Goal: Task Accomplishment & Management: Use online tool/utility

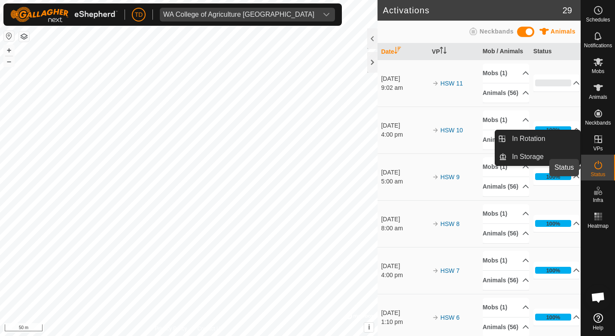
click at [605, 166] on es-activation-svg-icon at bounding box center [598, 165] width 15 height 14
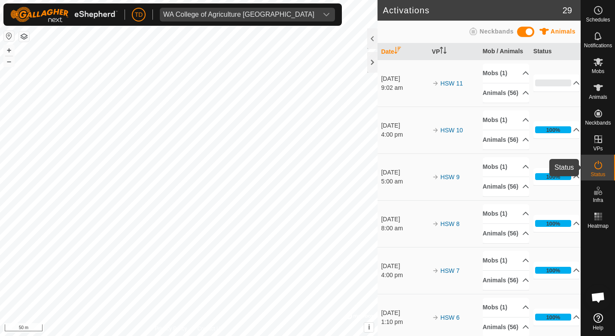
click at [594, 168] on icon at bounding box center [598, 165] width 10 height 10
click at [595, 8] on icon at bounding box center [598, 10] width 10 height 10
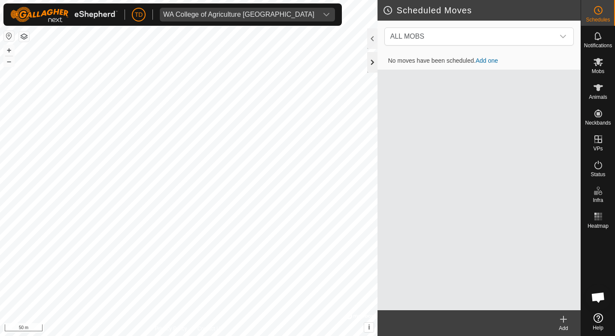
click at [374, 55] on div at bounding box center [372, 62] width 10 height 21
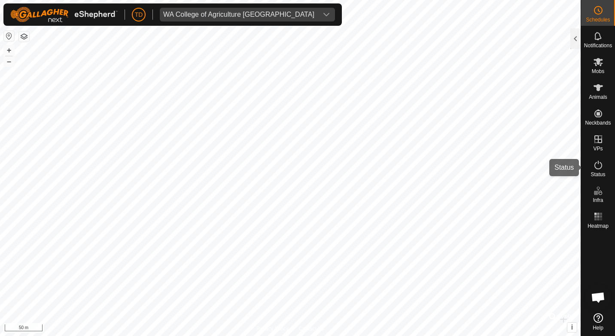
click at [594, 164] on icon at bounding box center [598, 165] width 10 height 10
click at [597, 165] on icon at bounding box center [598, 165] width 10 height 10
click at [579, 43] on div at bounding box center [575, 38] width 10 height 21
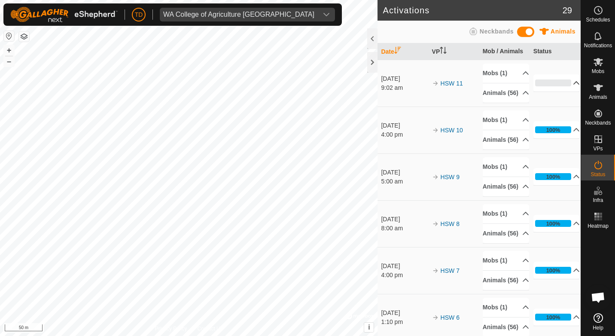
click at [565, 87] on p-accordion-header "0%" at bounding box center [556, 82] width 47 height 17
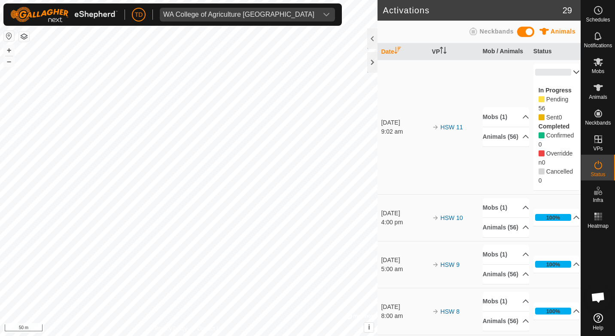
click at [566, 72] on p-accordion-header "0%" at bounding box center [556, 72] width 47 height 17
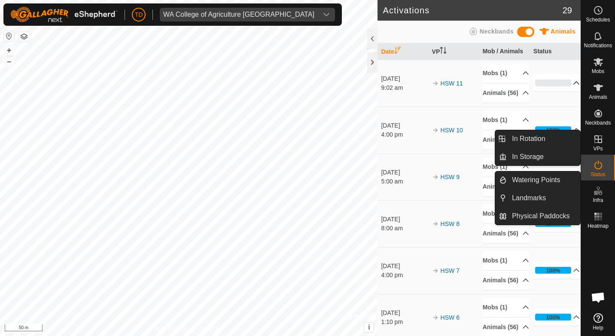
click at [597, 140] on icon at bounding box center [598, 139] width 10 height 10
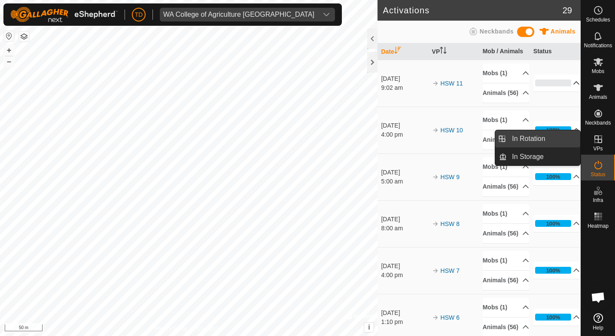
click at [542, 135] on link "In Rotation" at bounding box center [543, 138] width 73 height 17
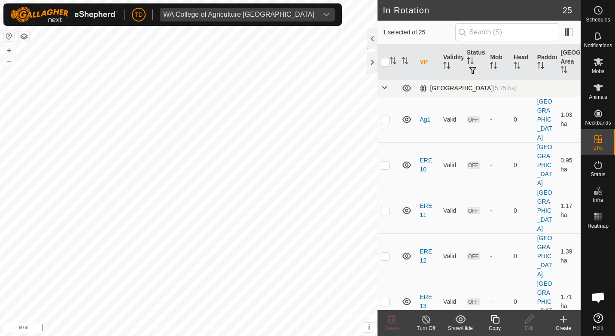
click at [385, 88] on span at bounding box center [384, 87] width 7 height 7
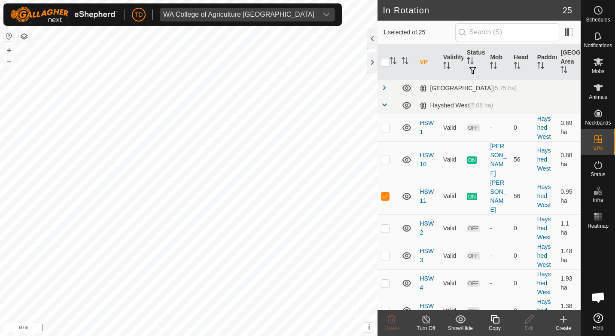
click at [501, 322] on copy-svg-icon at bounding box center [495, 319] width 34 height 10
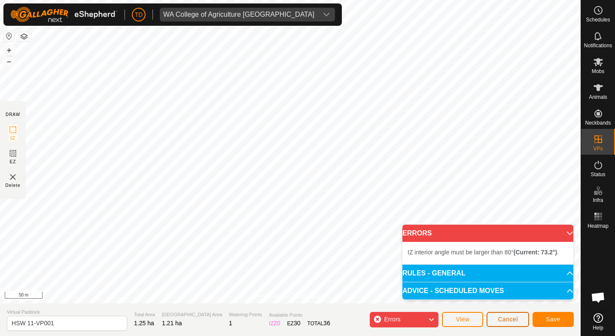
click at [515, 321] on span "Cancel" at bounding box center [508, 319] width 20 height 7
click at [512, 324] on button "Cancel" at bounding box center [508, 319] width 43 height 15
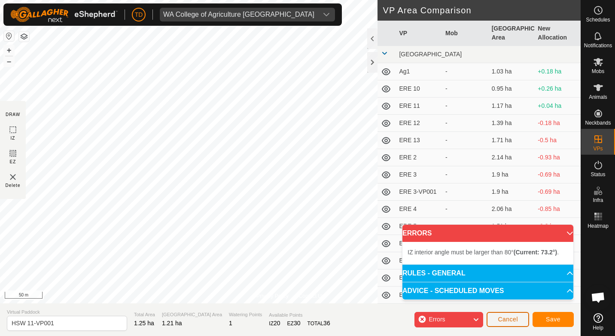
click at [517, 318] on span "Cancel" at bounding box center [508, 319] width 20 height 7
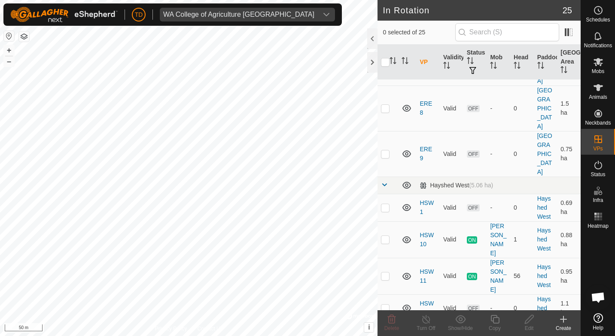
scroll to position [558, 0]
click at [384, 271] on p-checkbox at bounding box center [385, 274] width 9 height 7
checkbox input "true"
click at [569, 323] on create-svg-icon at bounding box center [563, 319] width 34 height 10
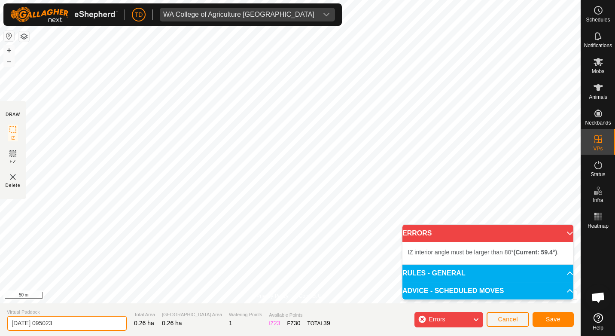
click at [88, 323] on input "[DATE] 095023" at bounding box center [67, 323] width 120 height 15
drag, startPoint x: 88, startPoint y: 325, endPoint x: -5, endPoint y: 324, distance: 93.2
click at [0, 324] on html "TD WA College of Agriculture [GEOGRAPHIC_DATA] Schedules Notifications Mobs Ani…" at bounding box center [307, 168] width 615 height 336
type input "HSW 12"
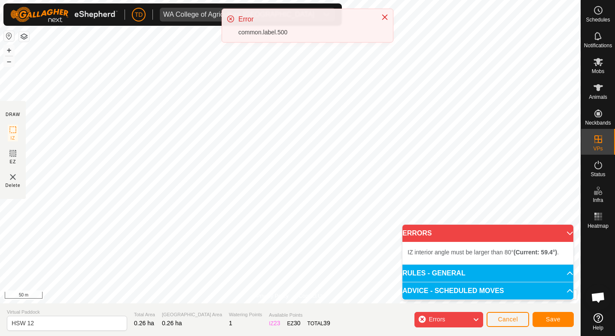
click at [455, 319] on div "Errors" at bounding box center [448, 319] width 69 height 15
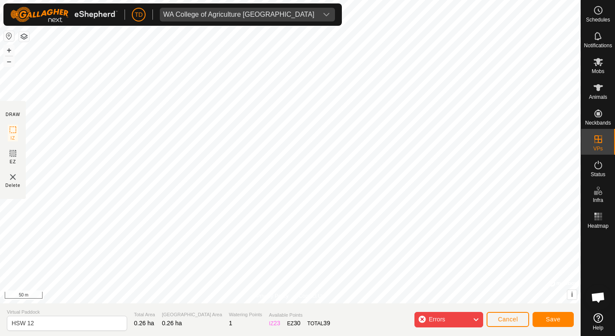
click at [455, 319] on div "Errors" at bounding box center [448, 319] width 69 height 15
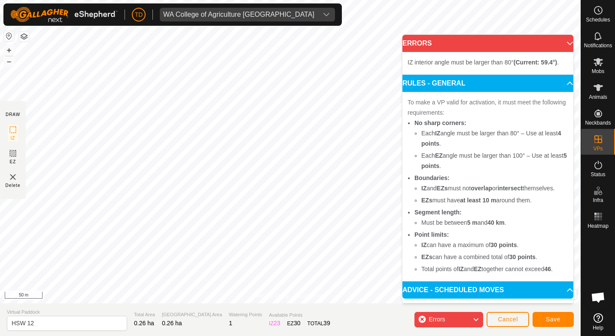
click at [487, 95] on div "To make a VP valid for activation, it must meet the following requirements: No …" at bounding box center [487, 186] width 171 height 189
click at [527, 60] on b "(Current: 59.4°)" at bounding box center [535, 62] width 43 height 7
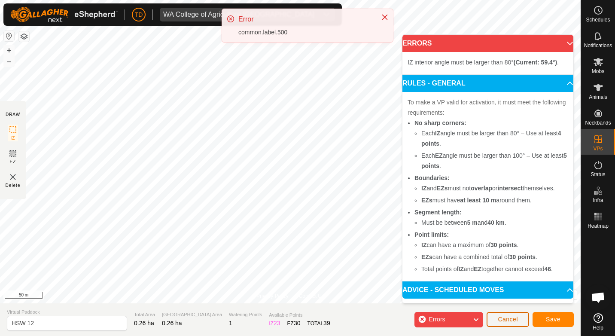
click at [507, 313] on button "Cancel" at bounding box center [508, 319] width 43 height 15
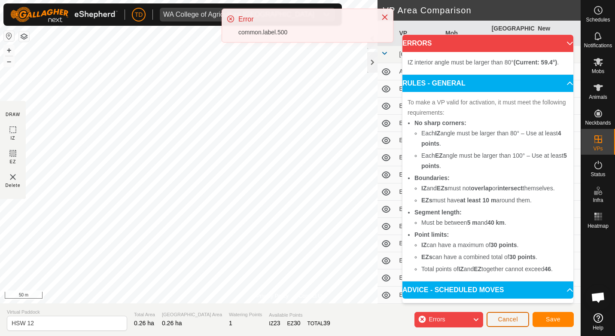
click at [513, 325] on button "Cancel" at bounding box center [508, 319] width 43 height 15
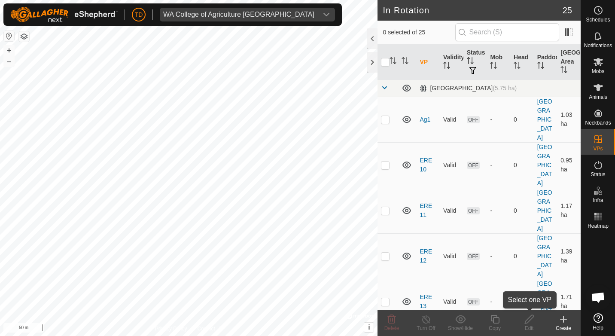
click at [513, 322] on edit-svg-icon at bounding box center [529, 319] width 34 height 10
click at [570, 320] on create-svg-icon at bounding box center [563, 319] width 34 height 10
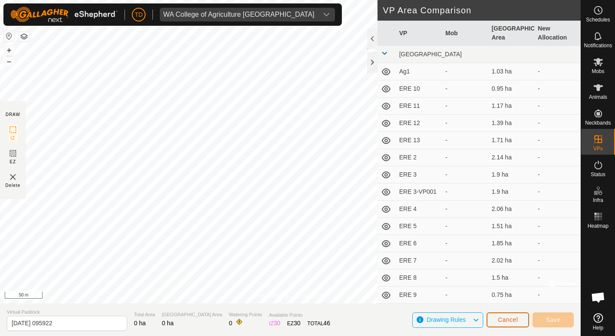
click at [524, 319] on button "Cancel" at bounding box center [508, 319] width 43 height 15
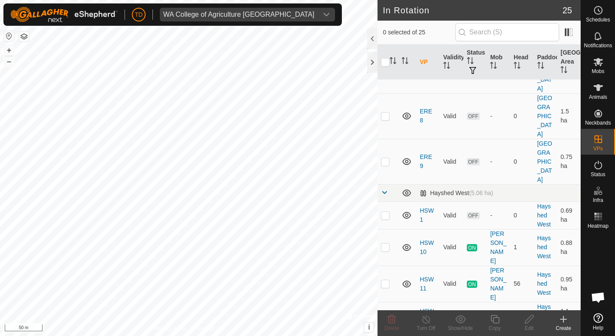
scroll to position [507, 0]
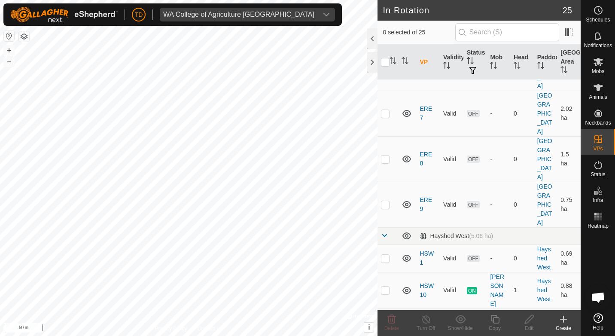
click at [382, 323] on p-checkbox at bounding box center [385, 326] width 9 height 7
checkbox input "true"
click at [496, 320] on icon at bounding box center [495, 319] width 11 height 10
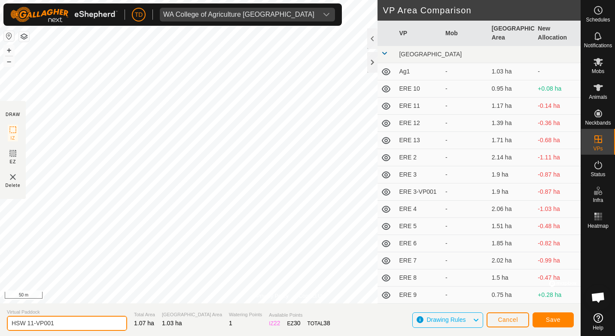
click at [59, 321] on input "HSW 11-VP001" at bounding box center [67, 323] width 120 height 15
drag, startPoint x: 58, startPoint y: 323, endPoint x: 29, endPoint y: 326, distance: 28.5
click at [29, 326] on input "HSW 11-VP001" at bounding box center [67, 323] width 120 height 15
type input "HSW 12"
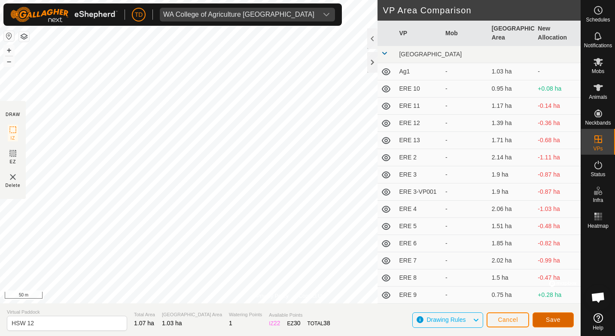
click at [560, 317] on button "Save" at bounding box center [553, 319] width 41 height 15
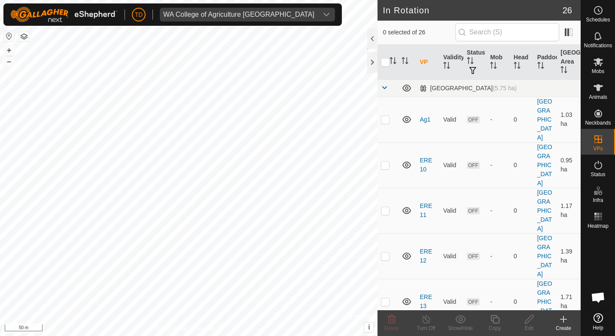
checkbox input "true"
click at [497, 320] on icon at bounding box center [495, 319] width 11 height 10
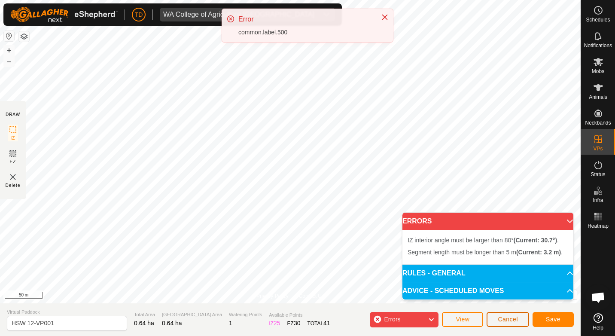
click at [506, 320] on span "Cancel" at bounding box center [508, 319] width 20 height 7
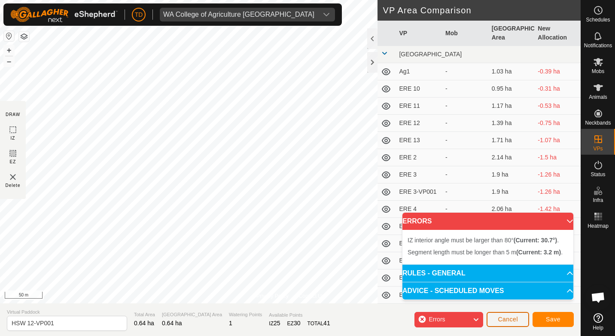
click at [523, 323] on button "Cancel" at bounding box center [508, 319] width 43 height 15
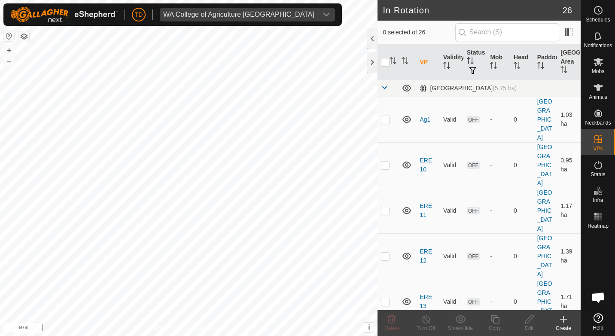
checkbox input "true"
click at [493, 318] on icon at bounding box center [495, 319] width 11 height 10
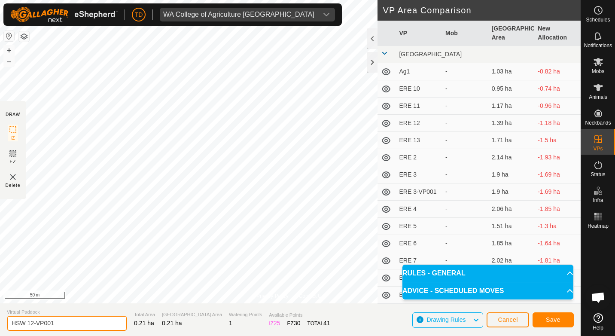
drag, startPoint x: 59, startPoint y: 324, endPoint x: 29, endPoint y: 326, distance: 30.6
click at [29, 326] on input "HSW 12-VP001" at bounding box center [67, 323] width 120 height 15
type input "HSW 13"
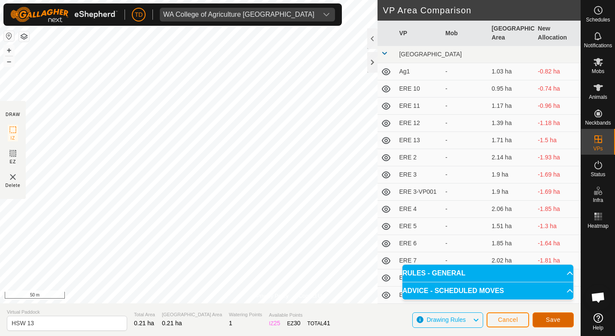
click at [555, 318] on span "Save" at bounding box center [553, 319] width 15 height 7
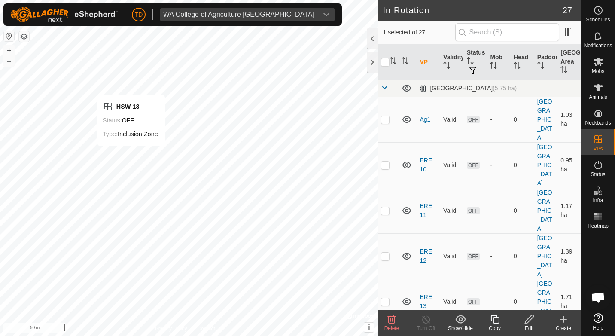
checkbox input "false"
checkbox input "true"
click at [386, 298] on p-checkbox at bounding box center [385, 301] width 9 height 7
checkbox input "true"
click at [387, 253] on p-checkbox at bounding box center [385, 256] width 9 height 7
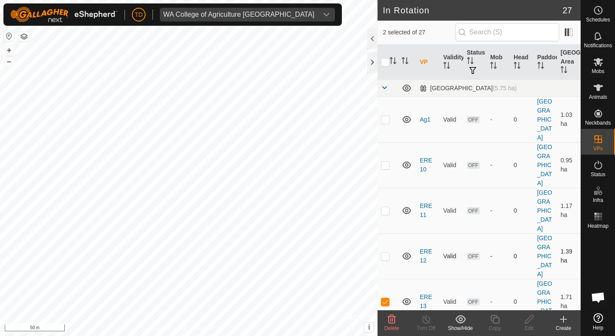
checkbox input "true"
click at [387, 298] on p-checkbox at bounding box center [385, 301] width 9 height 7
click at [383, 298] on p-checkbox at bounding box center [385, 301] width 9 height 7
checkbox input "true"
click at [385, 253] on p-checkbox at bounding box center [385, 256] width 9 height 7
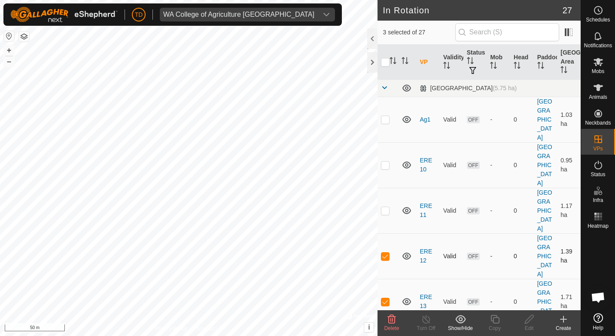
checkbox input "false"
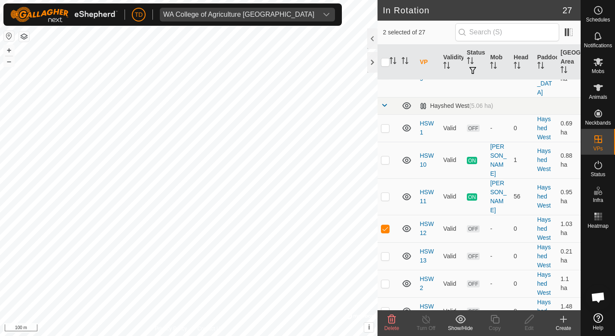
scroll to position [644, 0]
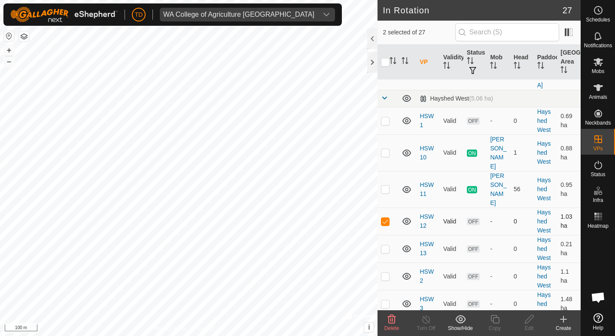
click at [383, 218] on p-checkbox at bounding box center [385, 221] width 9 height 7
checkbox input "false"
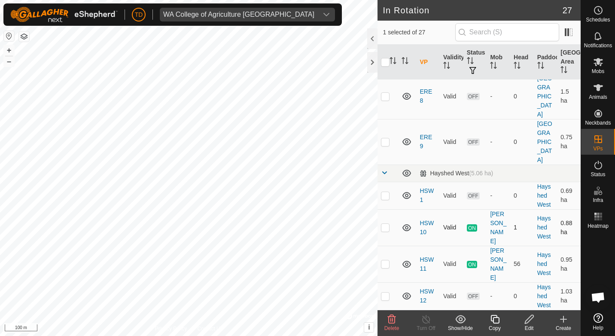
scroll to position [558, 0]
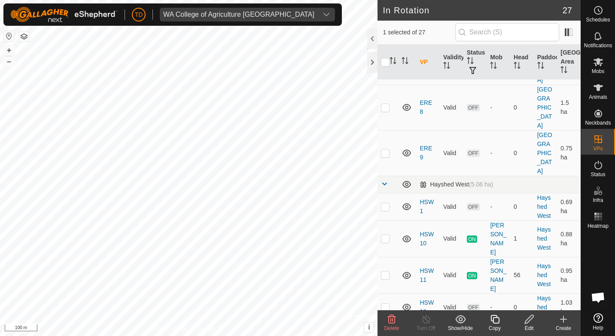
click at [384, 331] on p-checkbox at bounding box center [385, 334] width 9 height 7
click at [387, 331] on p-checkbox at bounding box center [385, 334] width 9 height 7
checkbox input "false"
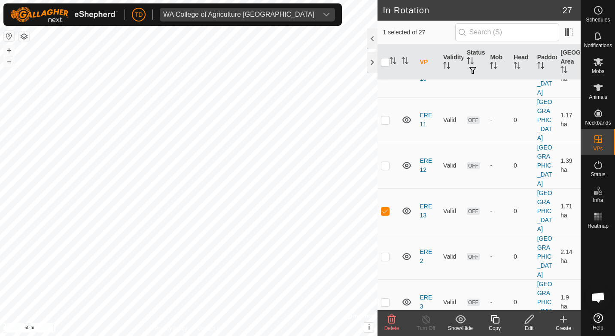
scroll to position [46, 0]
click at [386, 252] on p-checkbox at bounding box center [385, 255] width 9 height 7
checkbox input "false"
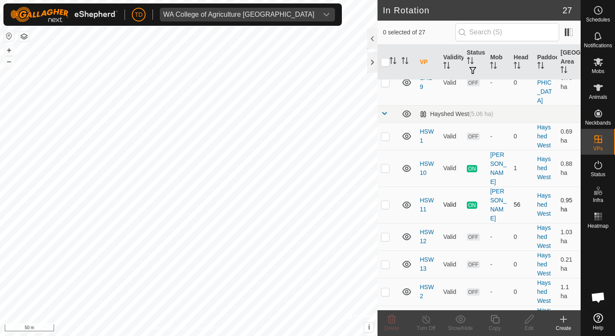
scroll to position [648, 0]
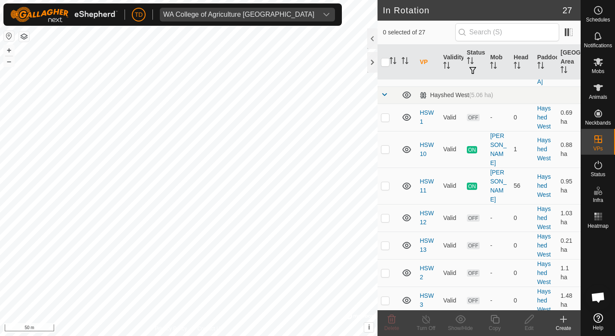
checkbox input "true"
